Goal: Check status: Check status

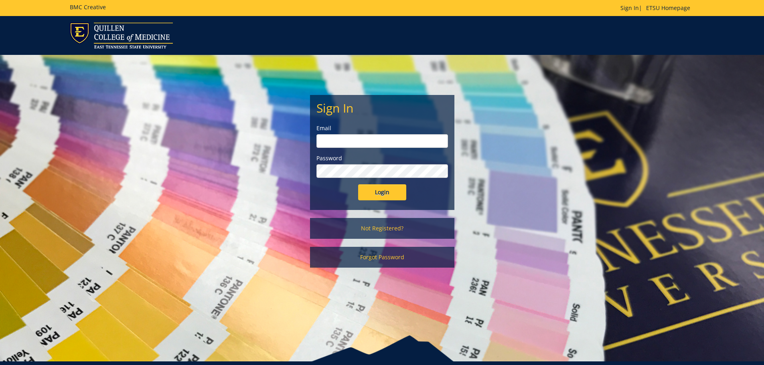
click at [334, 140] on input "email" at bounding box center [381, 141] width 131 height 14
type input "lanhamc@etsu.edu"
click at [358, 184] on input "Login" at bounding box center [382, 192] width 48 height 16
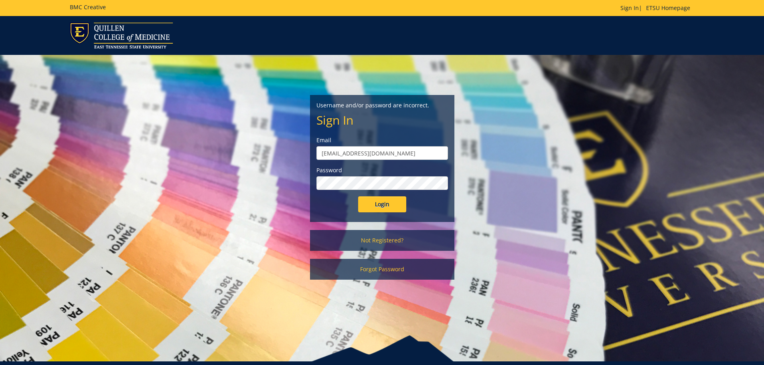
click at [358, 196] on input "Login" at bounding box center [382, 204] width 48 height 16
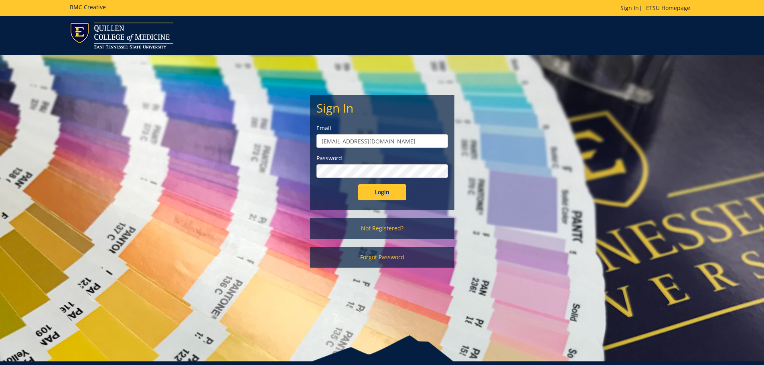
click at [358, 184] on input "Login" at bounding box center [382, 192] width 48 height 16
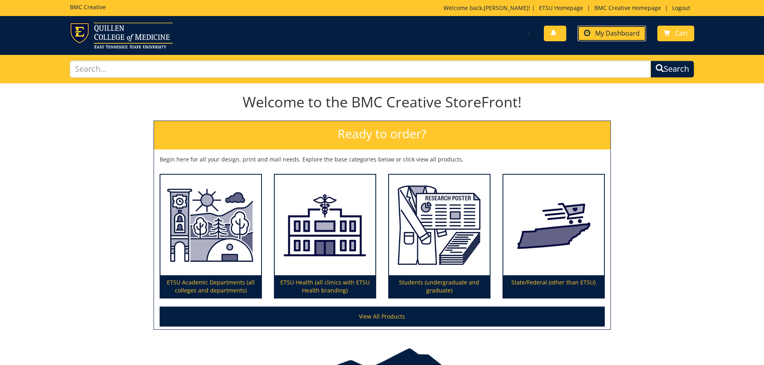
click at [638, 30] on span "My Dashboard" at bounding box center [617, 33] width 44 height 9
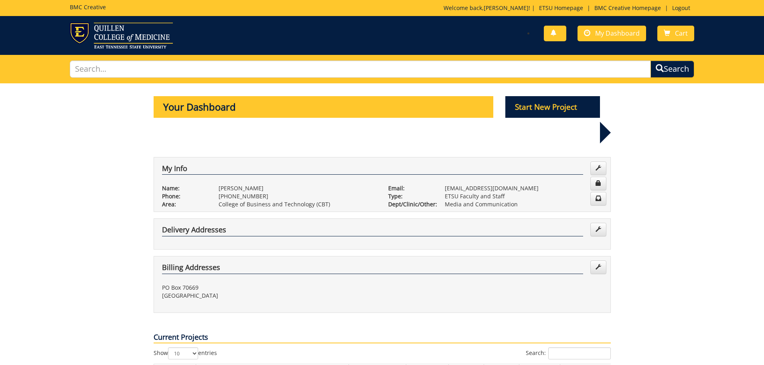
scroll to position [120, 0]
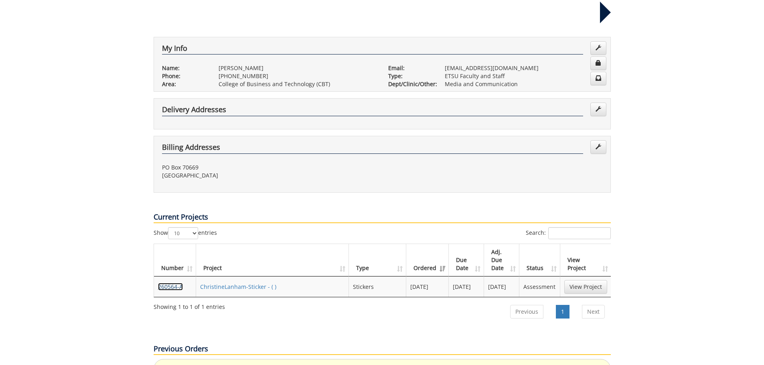
click at [168, 283] on link "260564-A" at bounding box center [170, 287] width 25 height 8
